Goal: Transaction & Acquisition: Purchase product/service

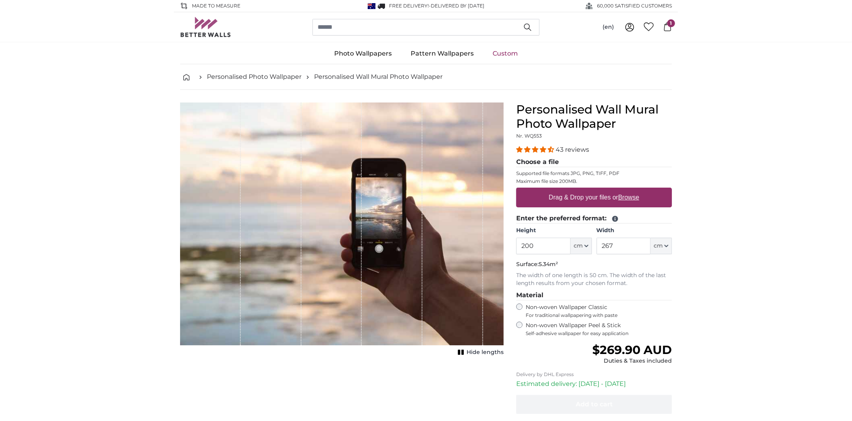
click at [632, 194] on u "Browse" at bounding box center [628, 197] width 21 height 7
click at [632, 190] on input "Drag & Drop your files or Browse" at bounding box center [594, 189] width 156 height 2
click at [632, 197] on u "Browse" at bounding box center [628, 197] width 21 height 7
click at [632, 190] on input "Drag & Drop your files or Browse" at bounding box center [594, 189] width 156 height 2
type input "**********"
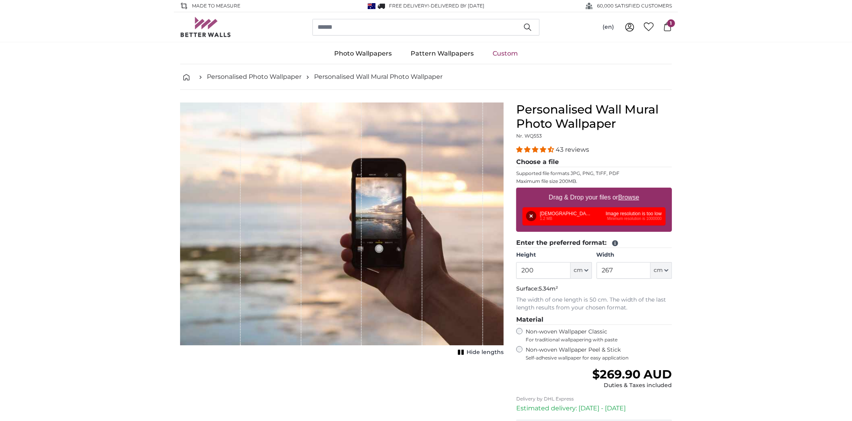
click at [530, 216] on button "Remove" at bounding box center [531, 216] width 10 height 10
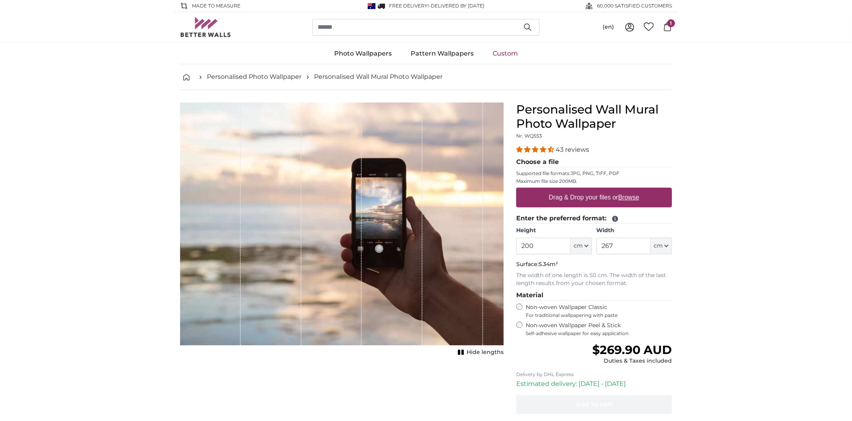
click at [635, 196] on u "Browse" at bounding box center [628, 197] width 21 height 7
click at [635, 190] on input "Drag & Drop your files or Browse" at bounding box center [594, 189] width 156 height 2
type input "**********"
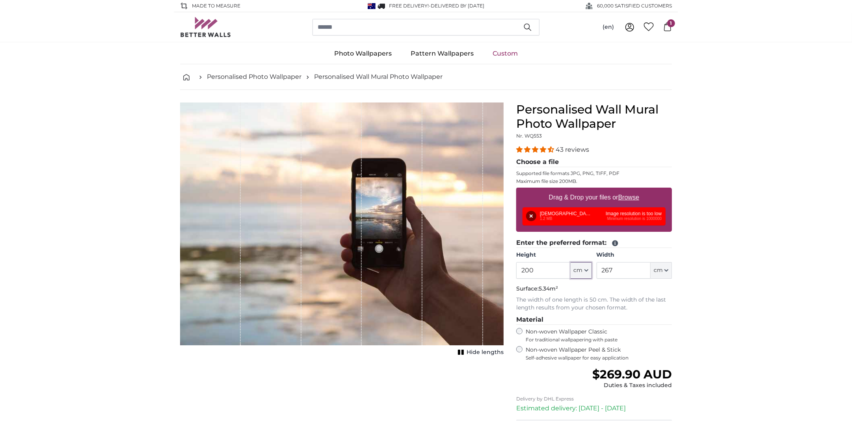
click at [589, 266] on button "cm" at bounding box center [580, 270] width 21 height 17
click at [552, 269] on input "200" at bounding box center [543, 270] width 54 height 17
click at [559, 271] on input "200" at bounding box center [543, 270] width 54 height 17
click at [463, 267] on div "1 of 1" at bounding box center [452, 223] width 61 height 243
drag, startPoint x: 536, startPoint y: 268, endPoint x: 472, endPoint y: 275, distance: 63.8
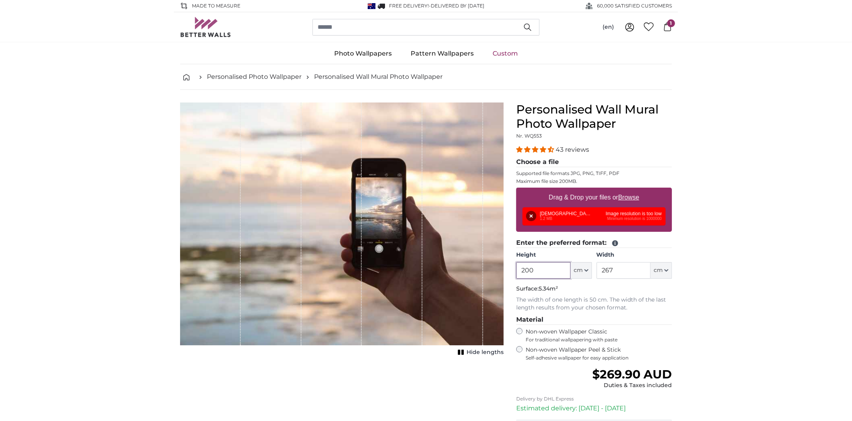
click at [530, 269] on input "200" at bounding box center [543, 270] width 54 height 17
drag, startPoint x: 468, startPoint y: 275, endPoint x: 462, endPoint y: 281, distance: 8.6
click at [466, 277] on div "1 of 1" at bounding box center [452, 223] width 61 height 243
click at [548, 275] on input "200" at bounding box center [543, 270] width 54 height 17
click at [547, 275] on input "200" at bounding box center [543, 270] width 54 height 17
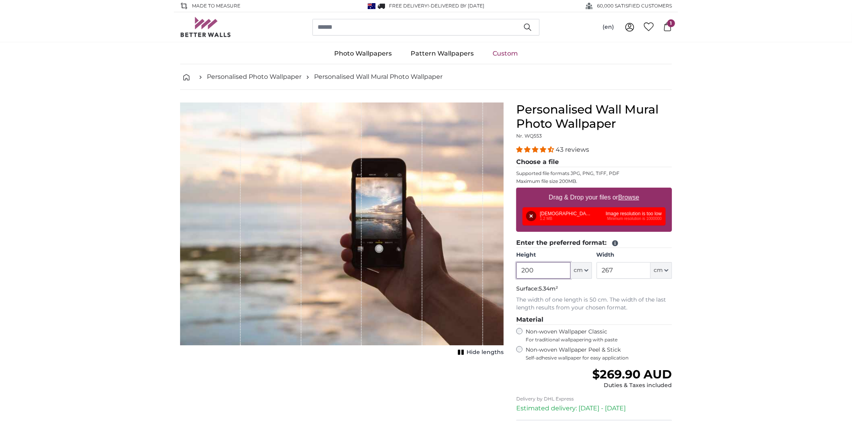
click at [547, 275] on input "200" at bounding box center [543, 270] width 54 height 17
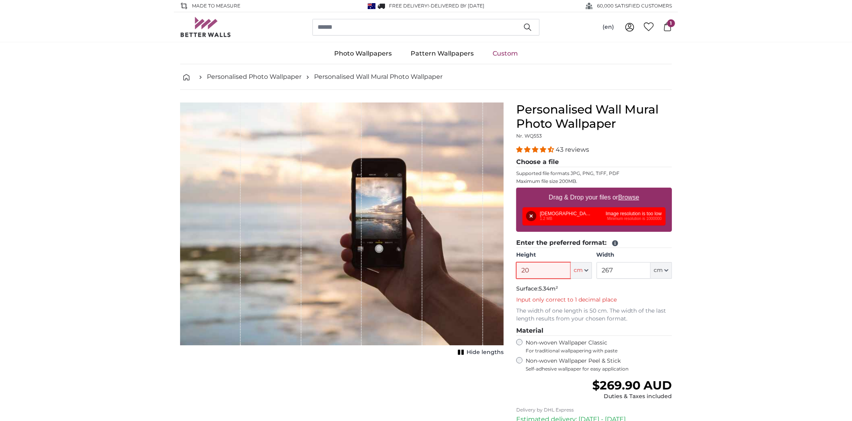
type input "2"
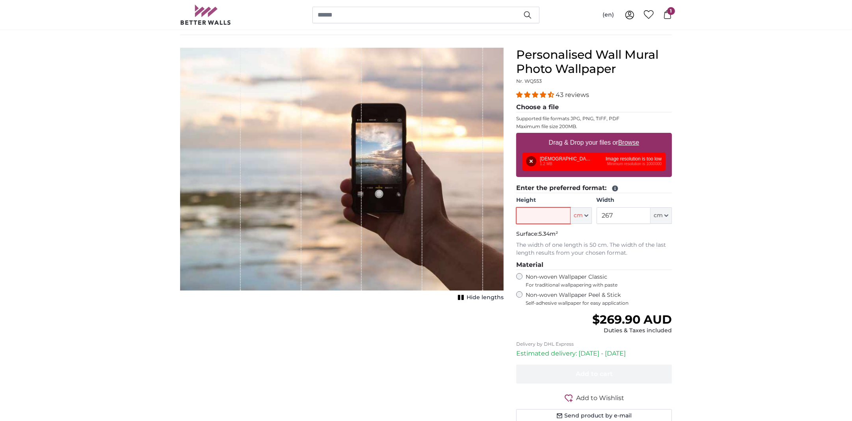
scroll to position [53, 0]
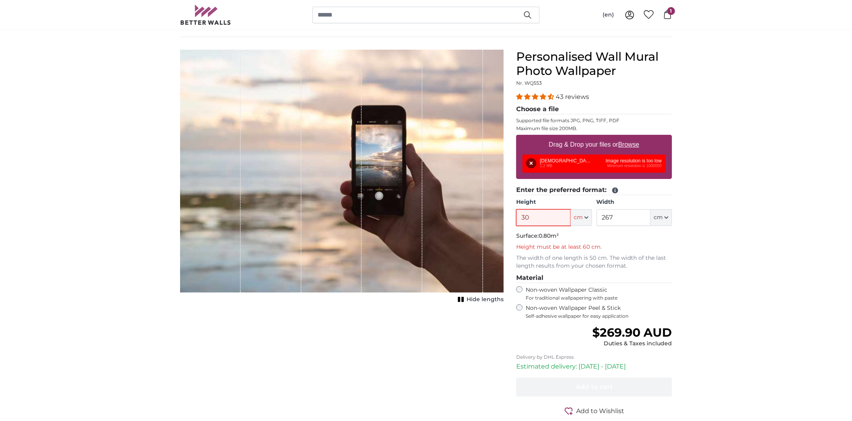
type input "30"
click at [623, 214] on input "267" at bounding box center [623, 217] width 54 height 17
click at [592, 209] on div "Height 30 ft cm Centimeter (cm) Inches (inch) Feet (ft. in.) Width 267 ft cm Ce…" at bounding box center [594, 212] width 156 height 28
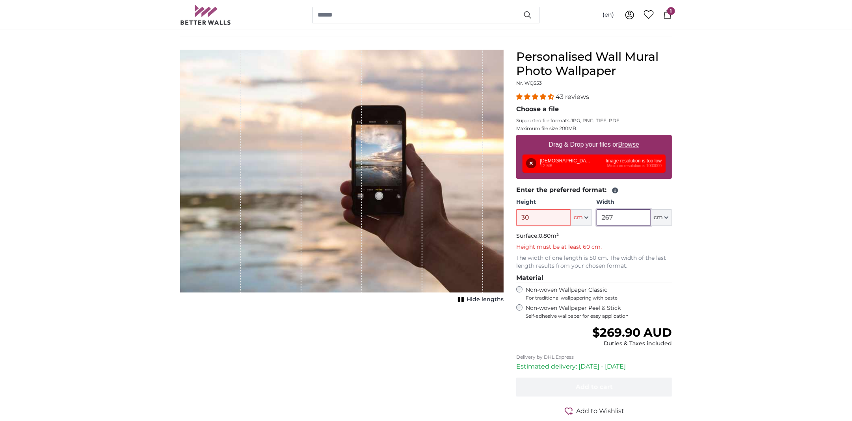
click at [607, 215] on input "267" at bounding box center [623, 217] width 54 height 17
click at [623, 219] on input "267" at bounding box center [623, 217] width 54 height 17
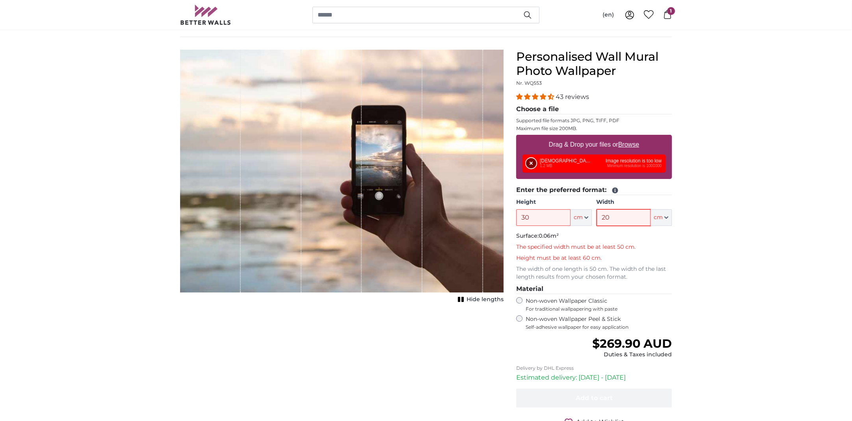
type input "20"
click at [535, 158] on button "Remove" at bounding box center [531, 163] width 10 height 10
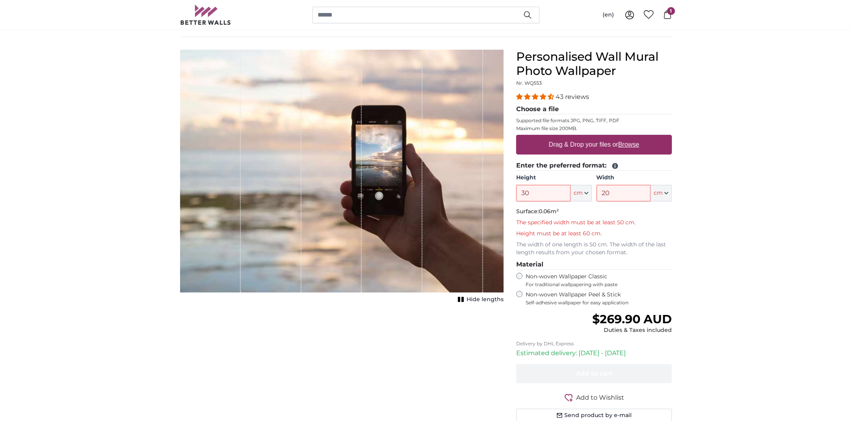
click at [626, 145] on u "Browse" at bounding box center [628, 144] width 21 height 7
click at [626, 137] on input "Drag & Drop your files or Browse" at bounding box center [594, 136] width 156 height 2
type input "**********"
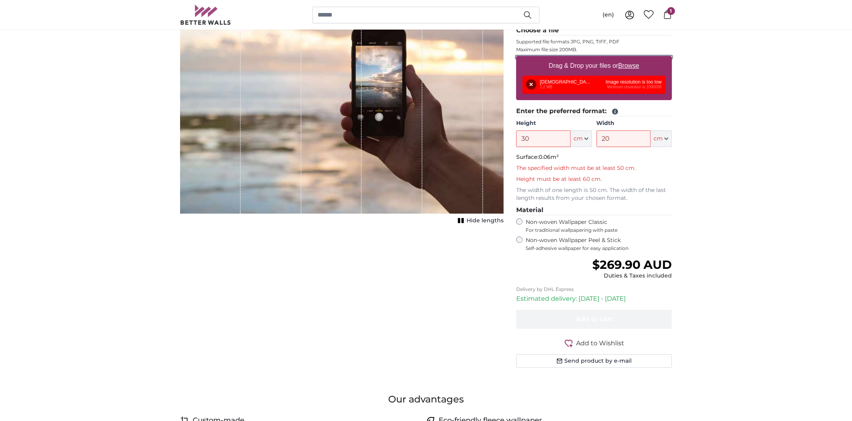
scroll to position [13, 0]
